Goal: Task Accomplishment & Management: Use online tool/utility

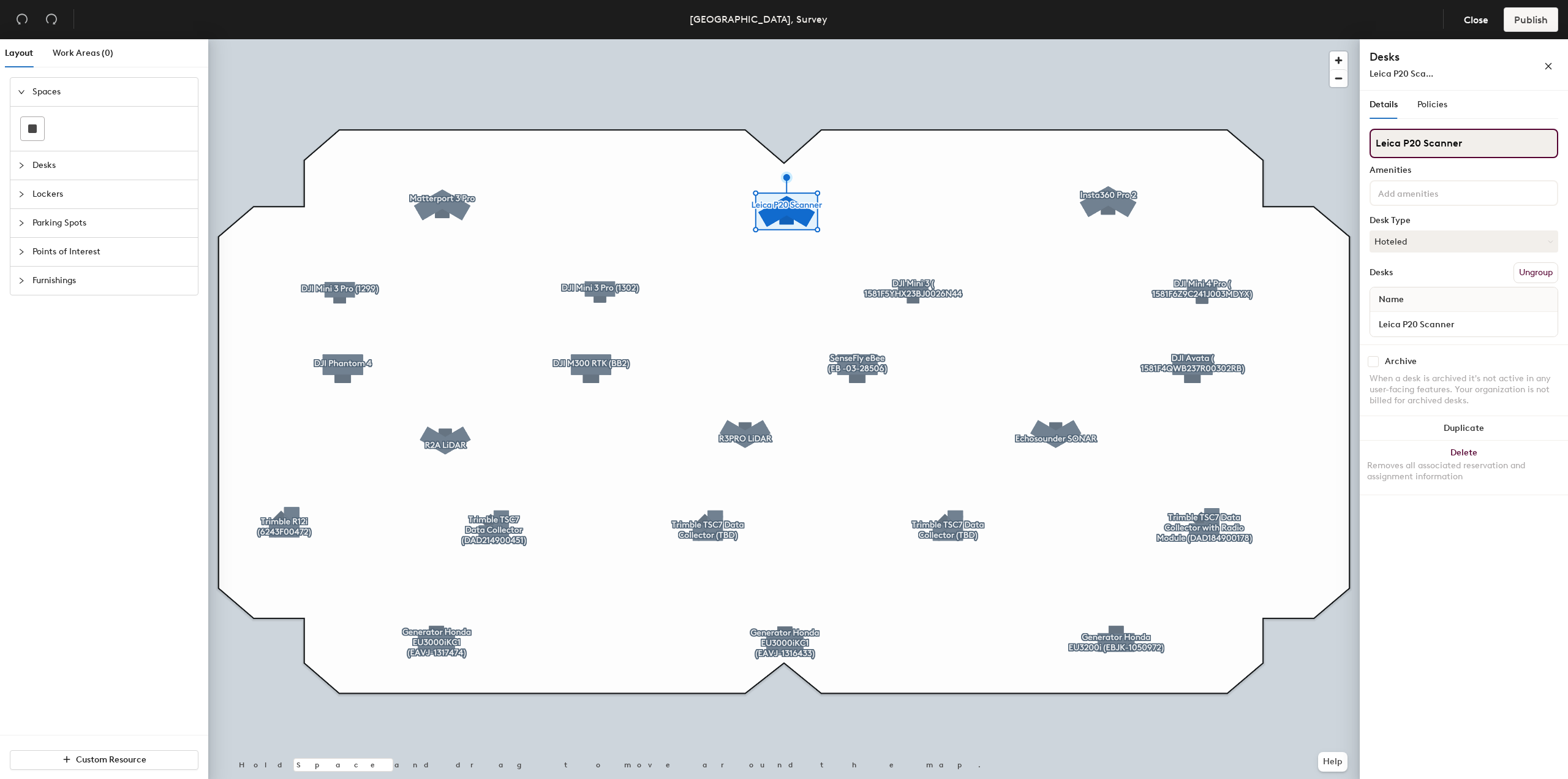
click at [1481, 148] on input "Leica P20 Scanner" at bounding box center [1463, 143] width 189 height 29
drag, startPoint x: 1464, startPoint y: 141, endPoint x: 1374, endPoint y: 146, distance: 90.1
click at [1374, 146] on input "Leica P20 Scanner" at bounding box center [1463, 143] width 189 height 29
drag, startPoint x: 1471, startPoint y: 150, endPoint x: 1485, endPoint y: 149, distance: 14.0
click at [1471, 150] on input "Leica P20 Scanner" at bounding box center [1463, 143] width 189 height 29
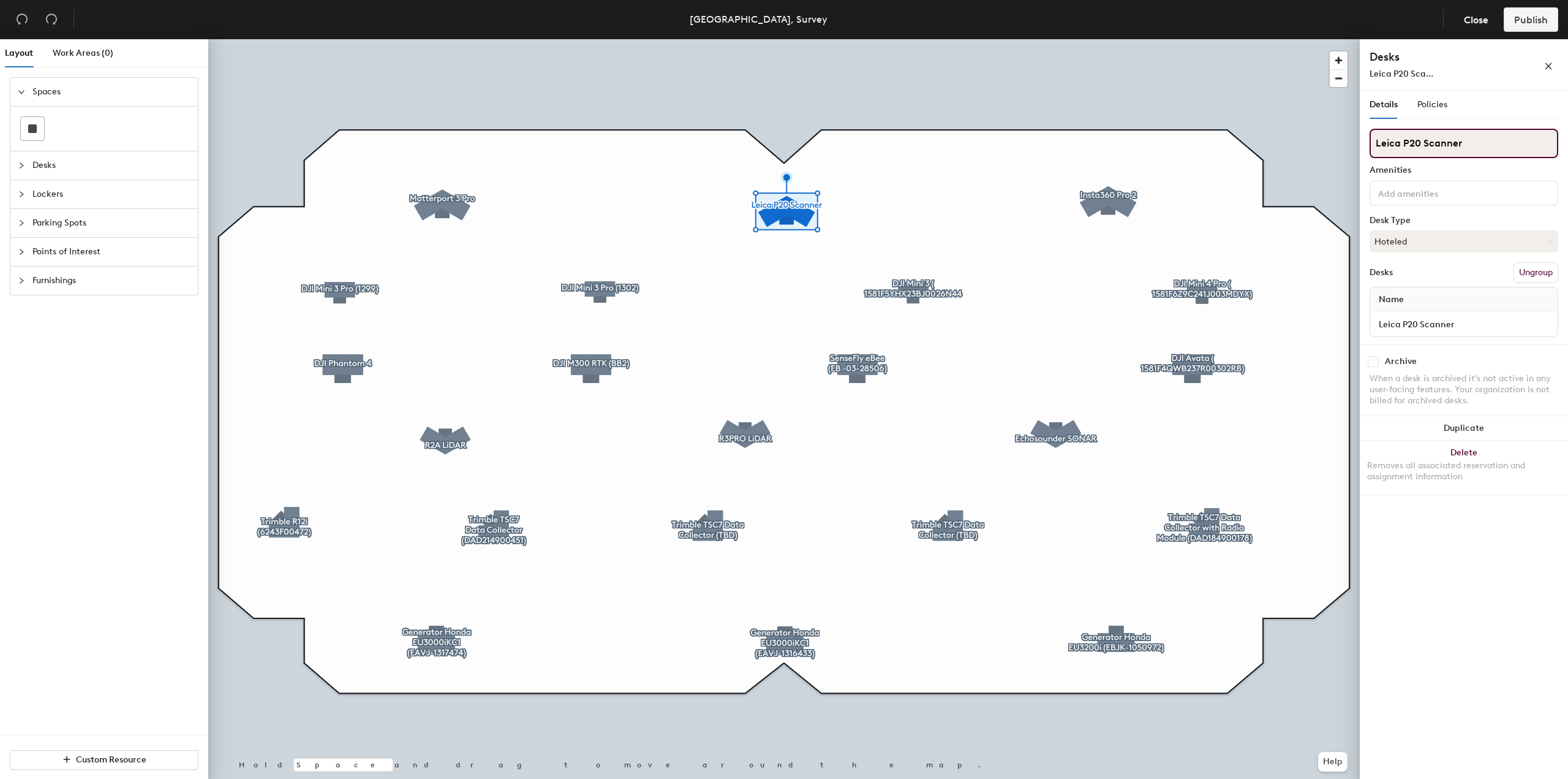
drag, startPoint x: 1459, startPoint y: 145, endPoint x: 1379, endPoint y: 146, distance: 80.0
click at [1379, 146] on input "Leica P20 Scanner" at bounding box center [1463, 143] width 189 height 29
type input "L"
paste input "RTC360 Scanner"
type input "RTC360 Scanner"
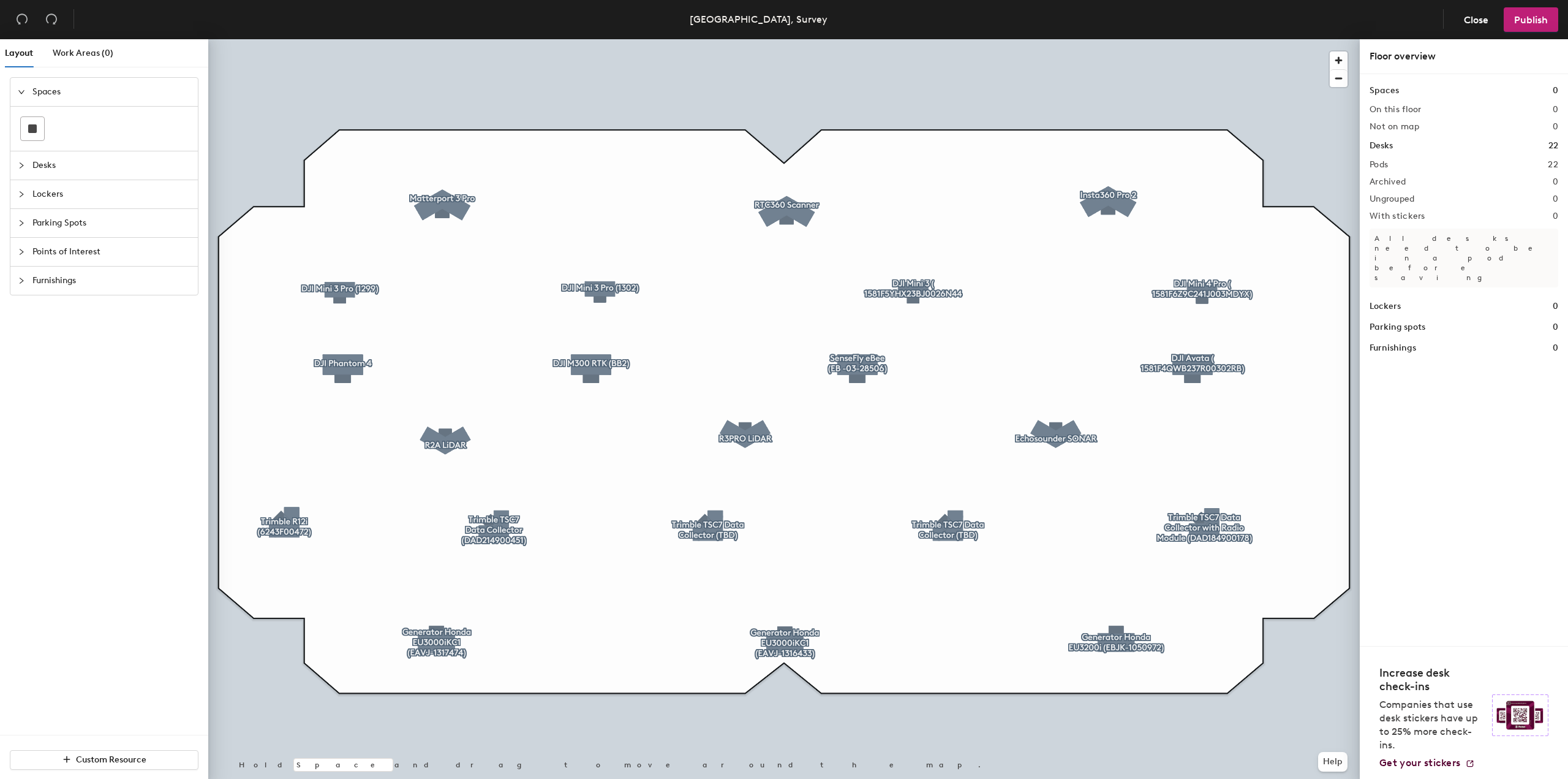
click at [444, 39] on div at bounding box center [784, 39] width 1151 height 0
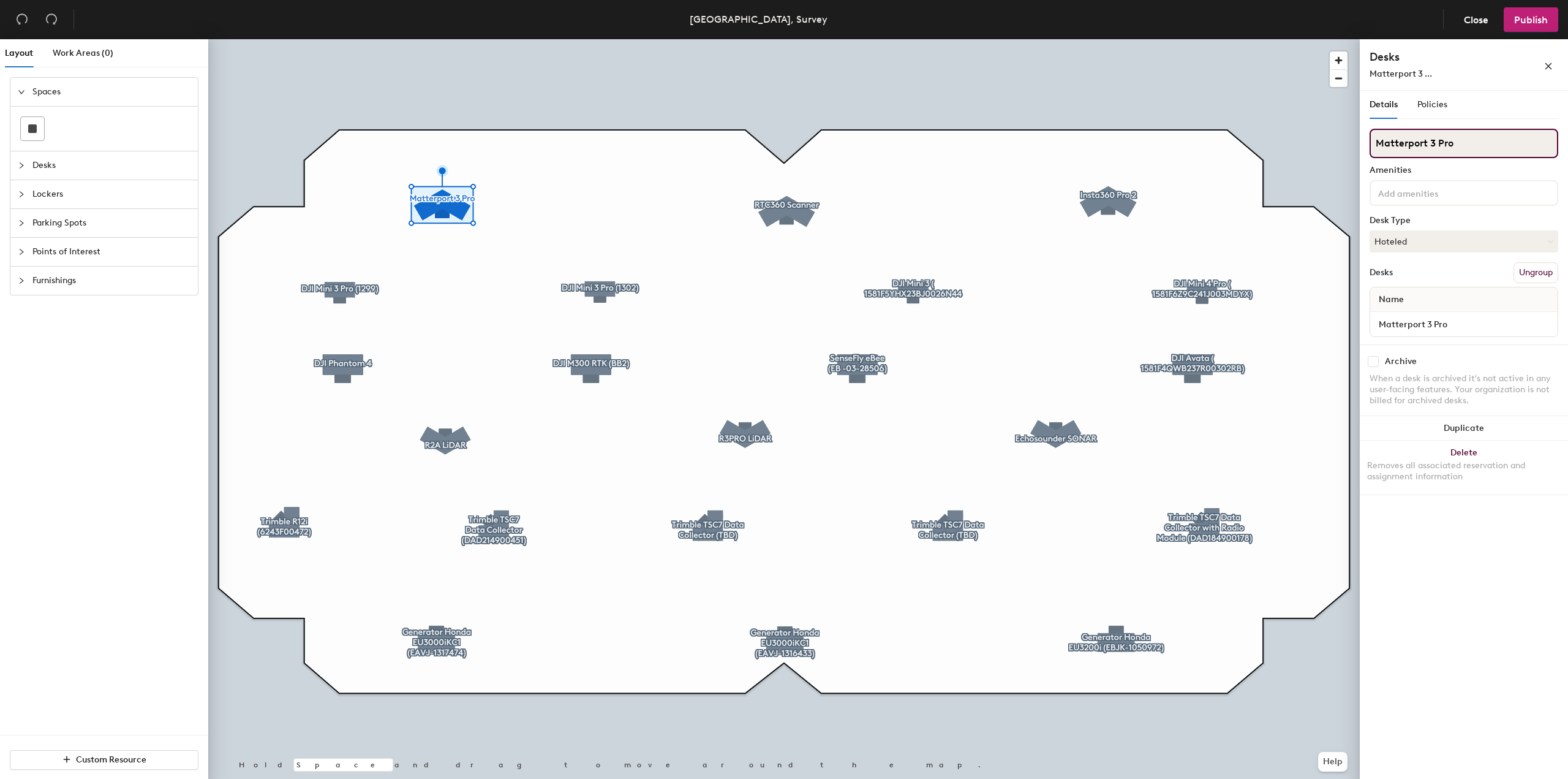
click at [1475, 150] on input "Matterport 3 Pro" at bounding box center [1463, 143] width 189 height 29
drag, startPoint x: 1461, startPoint y: 146, endPoint x: 1432, endPoint y: 146, distance: 29.0
click at [1432, 146] on input "Matterport 3 Pro" at bounding box center [1463, 143] width 189 height 29
type input "Matterport Pro 3"
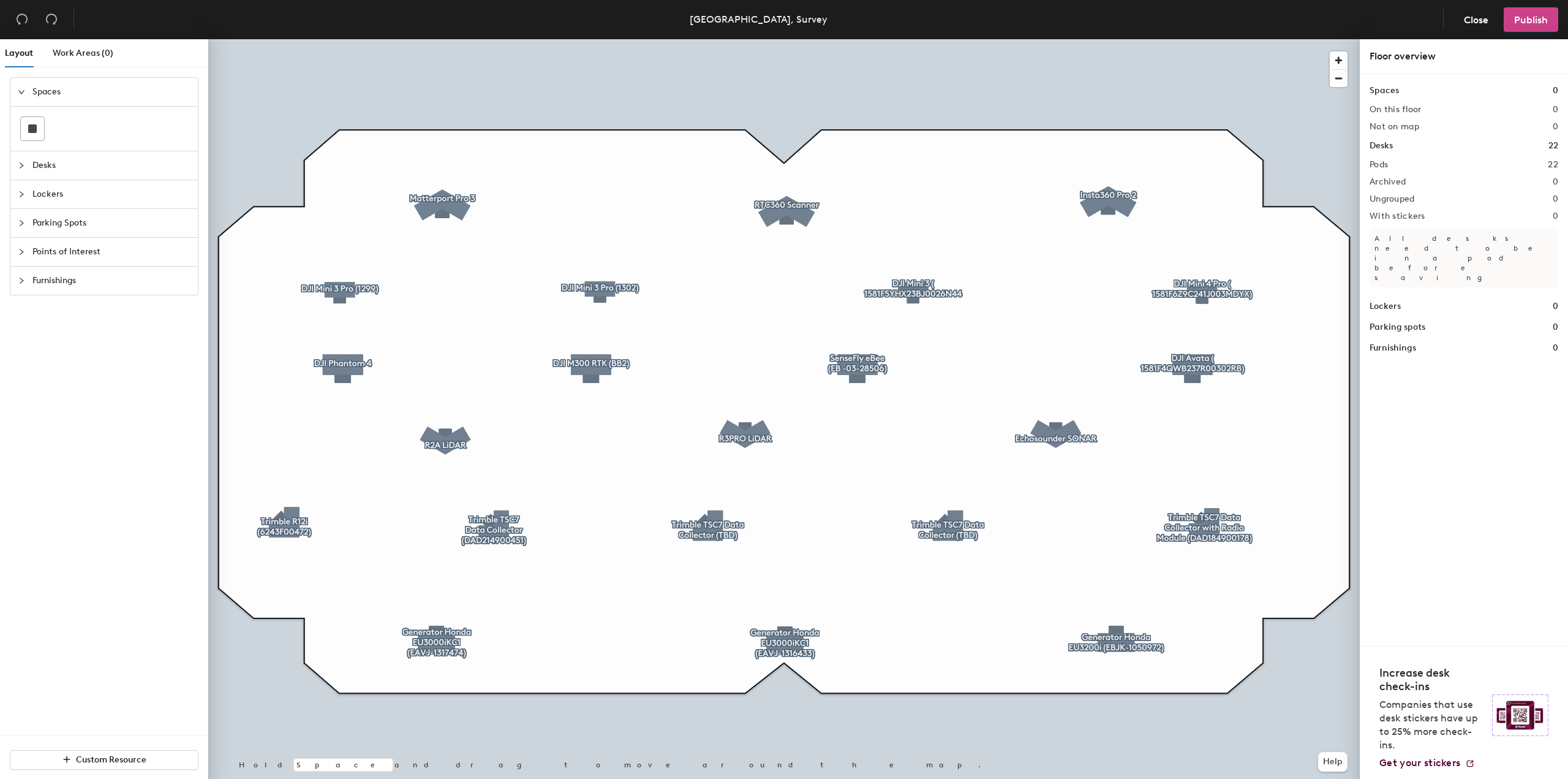
click at [1538, 20] on span "Publish" at bounding box center [1530, 20] width 34 height 11
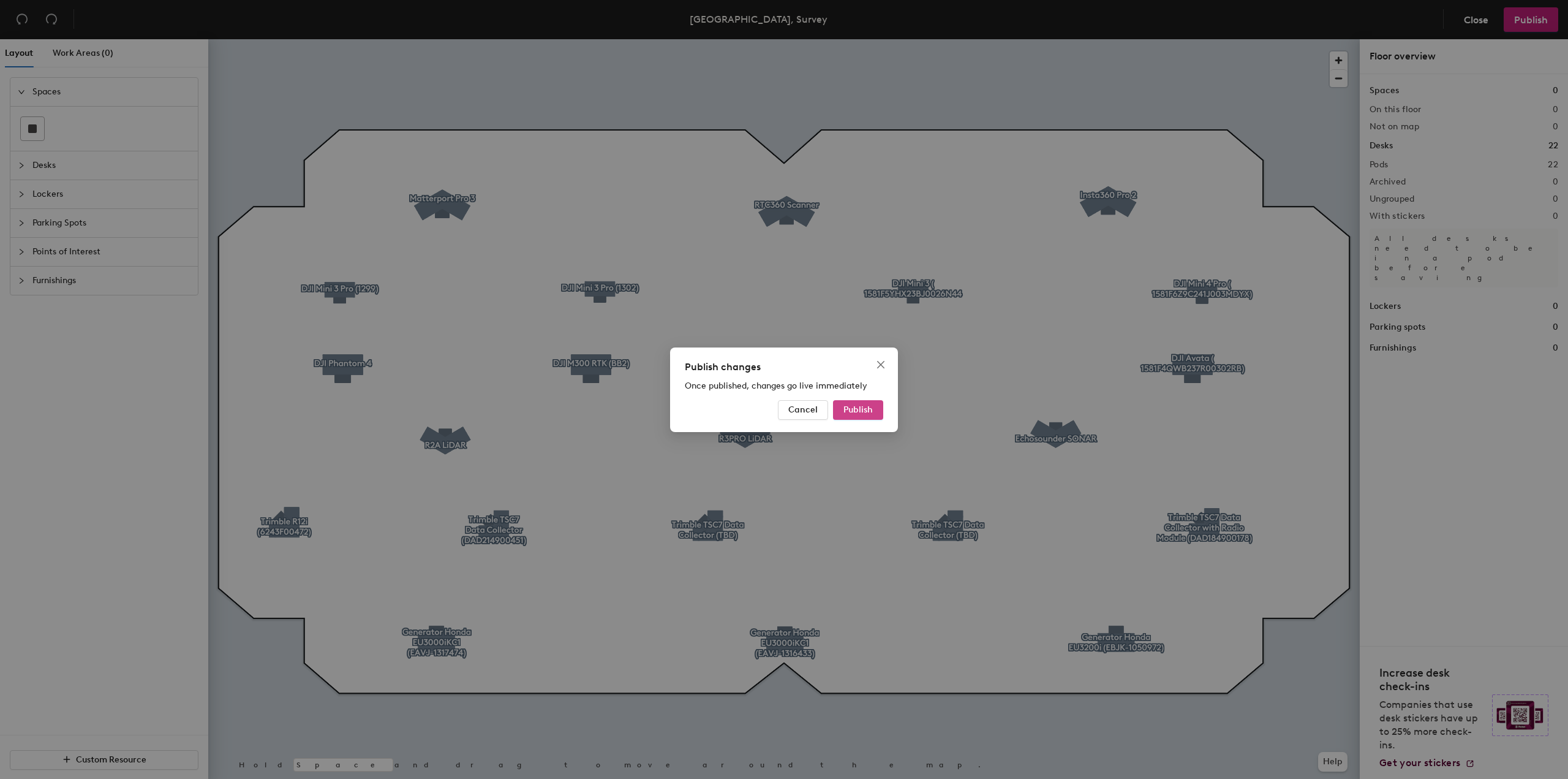
click at [859, 408] on span "Publish" at bounding box center [858, 410] width 29 height 11
